Goal: Transaction & Acquisition: Purchase product/service

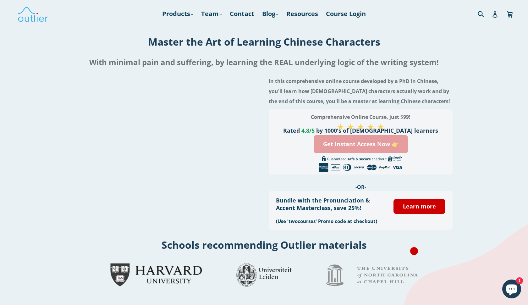
click at [351, 147] on link "Get Instant Access Now 👉" at bounding box center [361, 144] width 94 height 18
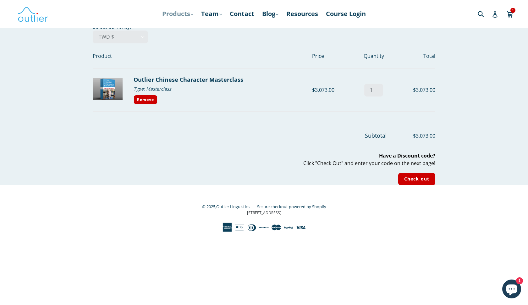
click at [175, 16] on link "Products .cls-1{fill:#231f20} expand" at bounding box center [177, 13] width 37 height 11
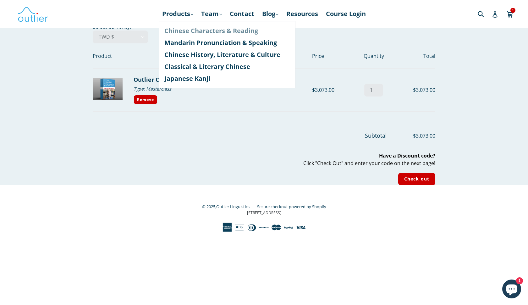
click at [176, 31] on link "Chinese Characters & Reading" at bounding box center [226, 31] width 125 height 12
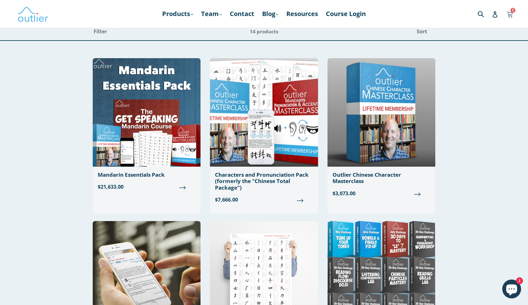
click at [508, 15] on icon at bounding box center [510, 13] width 6 height 9
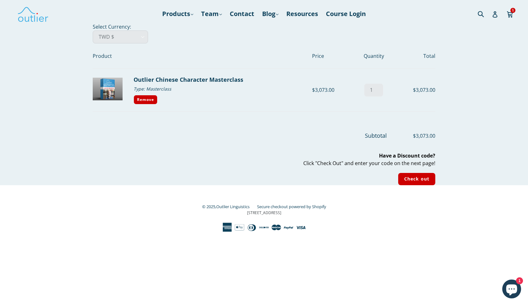
click at [113, 33] on select "AED د.إ AFN ؋ ALL L AMD դր. ANG ƒ AUD $ AWG ƒ AZN ₼ BAM КМ BBD $ BDT ৳ BGN лв. …" at bounding box center [120, 36] width 55 height 13
select select "USD"
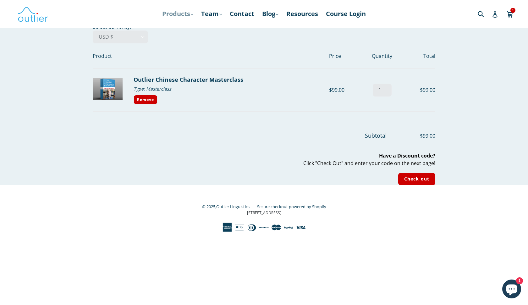
click at [181, 14] on link "Products .cls-1{fill:#231f20} expand" at bounding box center [177, 13] width 37 height 11
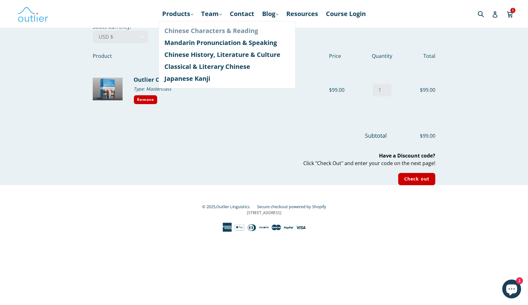
click at [181, 31] on link "Chinese Characters & Reading" at bounding box center [226, 31] width 125 height 12
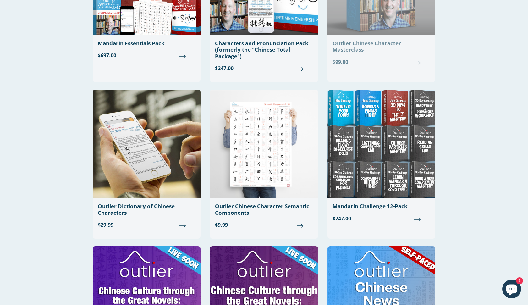
scroll to position [136, 0]
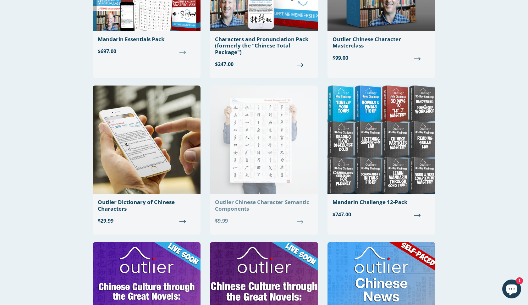
click at [233, 208] on div "Outlier Chinese Character Semantic Components" at bounding box center [264, 205] width 98 height 13
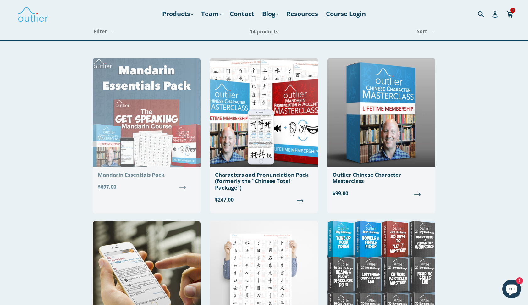
scroll to position [0, 0]
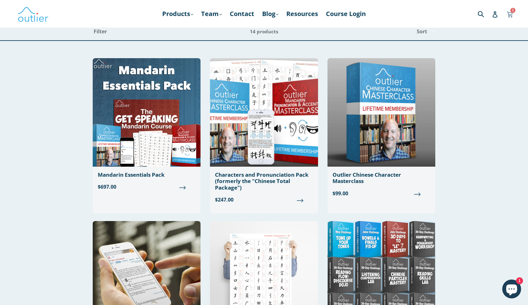
click at [510, 12] on icon at bounding box center [510, 13] width 6 height 9
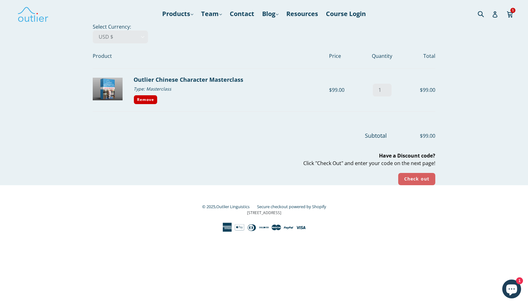
click at [409, 179] on input "Check out" at bounding box center [416, 179] width 37 height 12
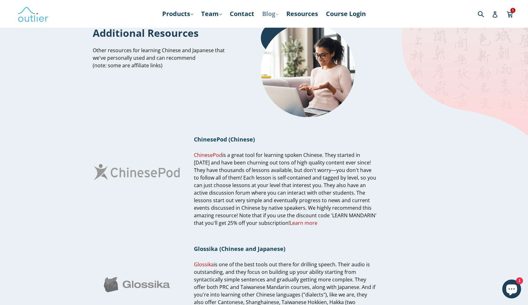
click at [270, 15] on link "Blog .cls-1{fill:#231f20} expand" at bounding box center [270, 13] width 23 height 11
click at [270, 30] on link "Chinese" at bounding box center [283, 31] width 38 height 12
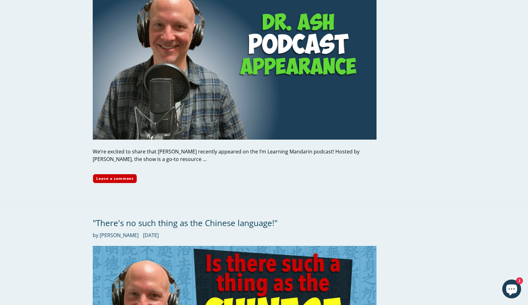
scroll to position [154, 0]
